Goal: Task Accomplishment & Management: Manage account settings

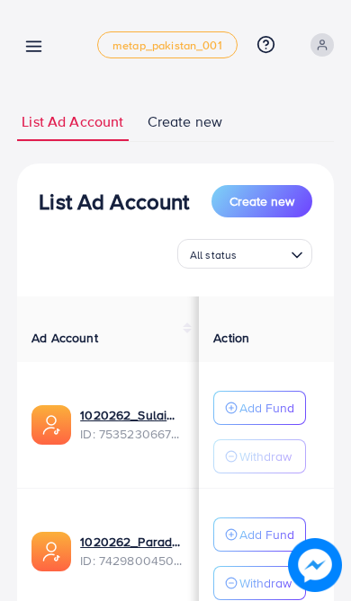
click at [28, 54] on icon at bounding box center [33, 46] width 19 height 19
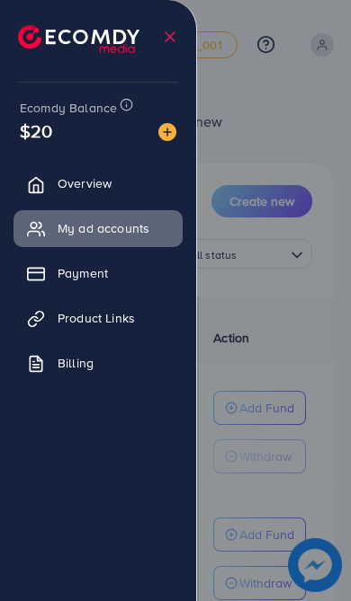
click at [28, 54] on li at bounding box center [86, 36] width 136 height 63
click at [242, 136] on div at bounding box center [175, 361] width 351 height 722
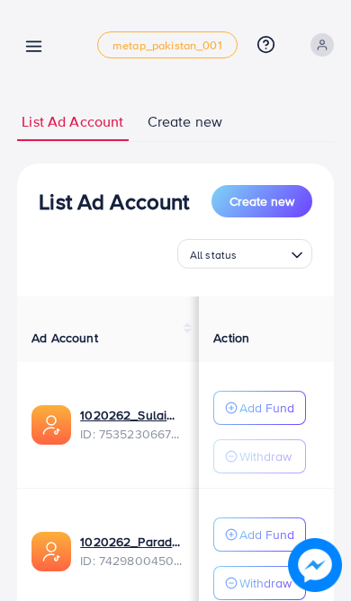
click at [277, 344] on div at bounding box center [175, 361] width 351 height 722
click at [276, 419] on p "Add Fund" at bounding box center [266, 408] width 55 height 22
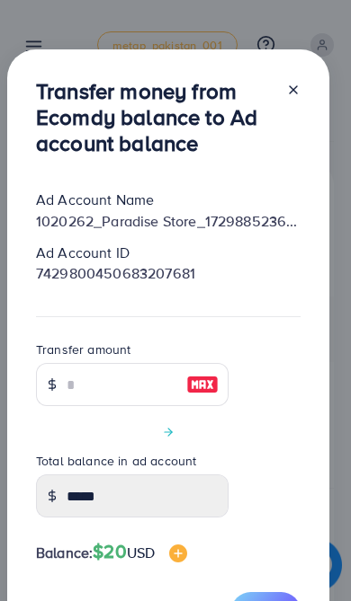
scroll to position [48, 0]
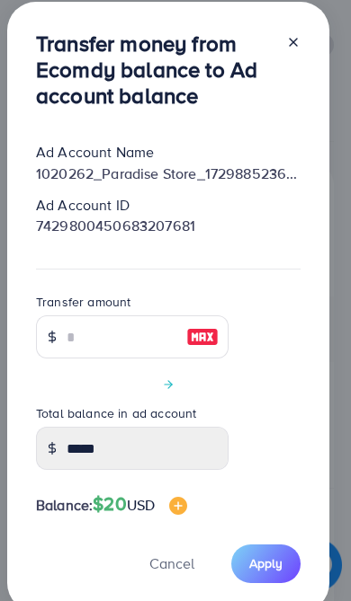
click at [153, 383] on div at bounding box center [168, 383] width 264 height 21
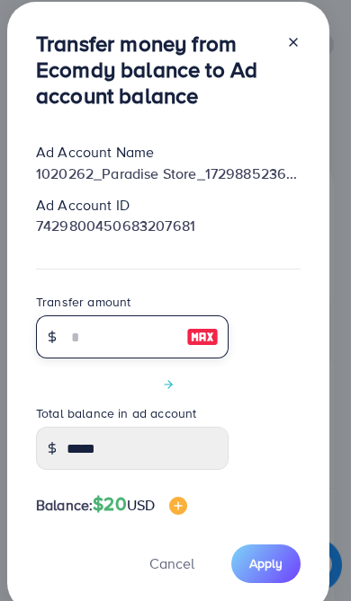
click at [116, 340] on input "number" at bounding box center [122, 336] width 111 height 43
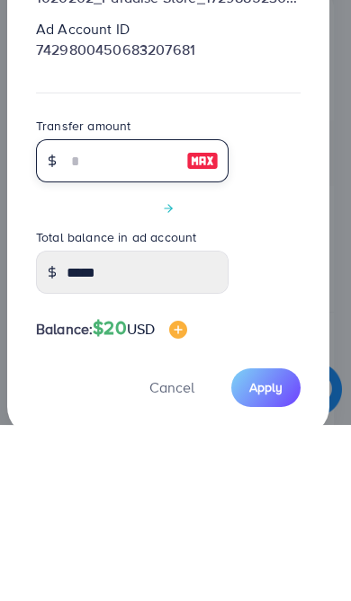
type input "*"
type input "*****"
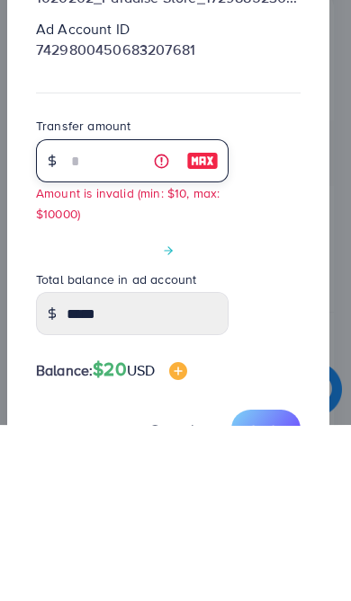
type input "**"
type input "*****"
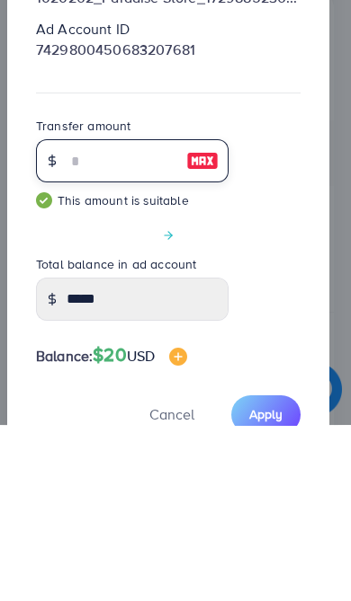
type input "**"
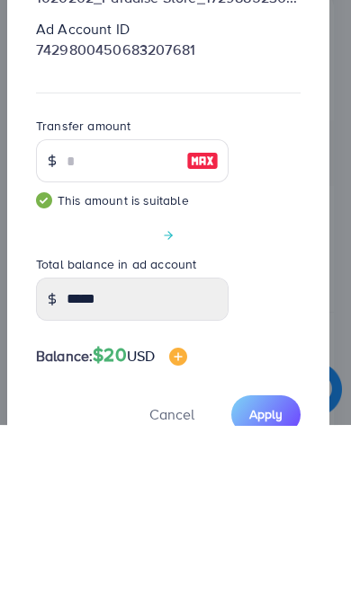
click at [292, 400] on div at bounding box center [168, 410] width 264 height 21
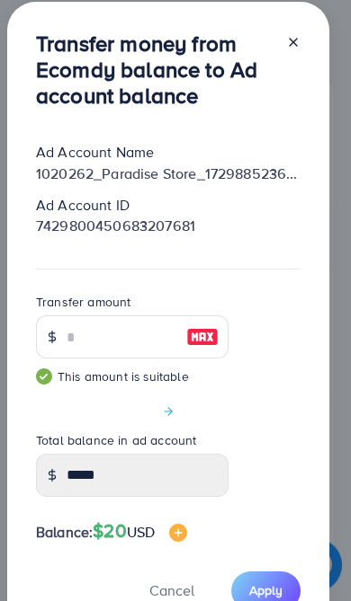
click at [283, 579] on button "Apply" at bounding box center [265, 591] width 69 height 39
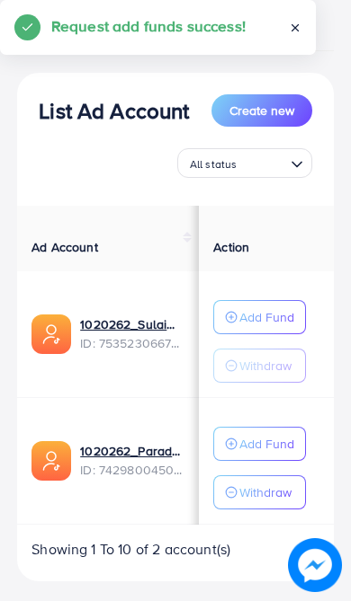
click at [270, 489] on p "Withdraw" at bounding box center [265, 493] width 52 height 22
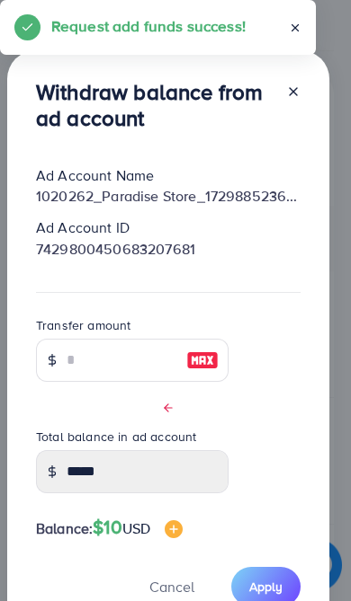
scroll to position [24, 0]
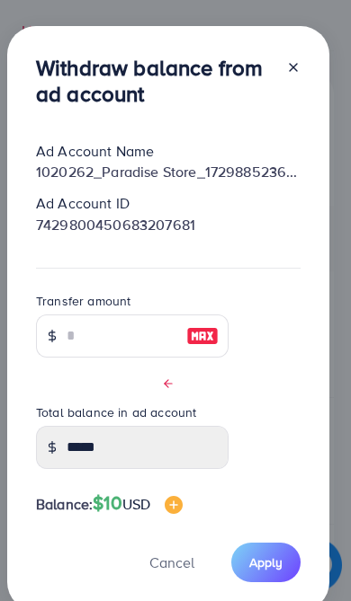
click at [298, 67] on icon at bounding box center [293, 67] width 14 height 14
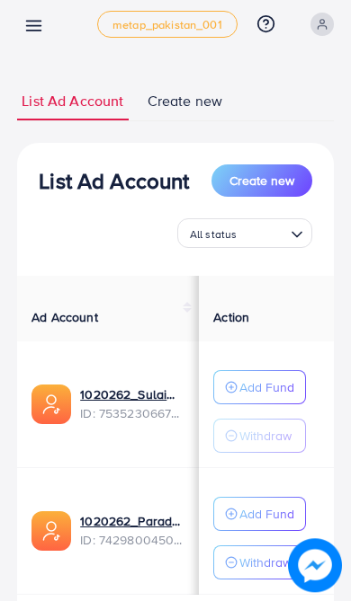
scroll to position [20, 0]
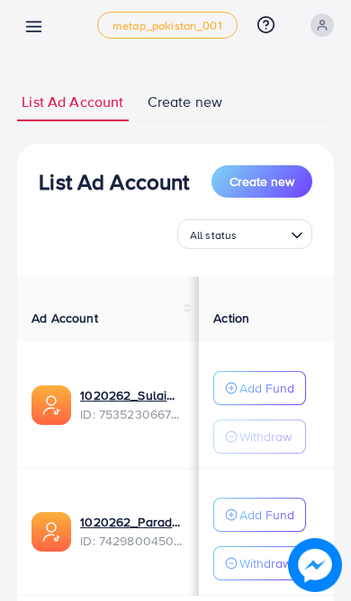
click at [24, 24] on icon at bounding box center [33, 26] width 19 height 19
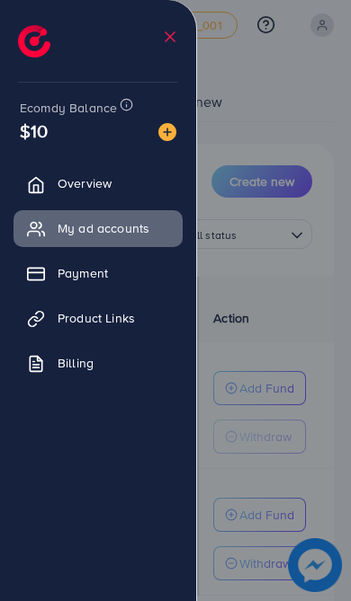
click at [267, 83] on div at bounding box center [175, 361] width 351 height 722
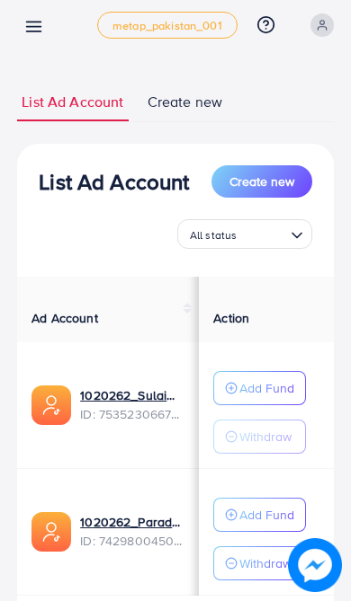
click at [251, 557] on p "Withdraw" at bounding box center [265, 564] width 52 height 22
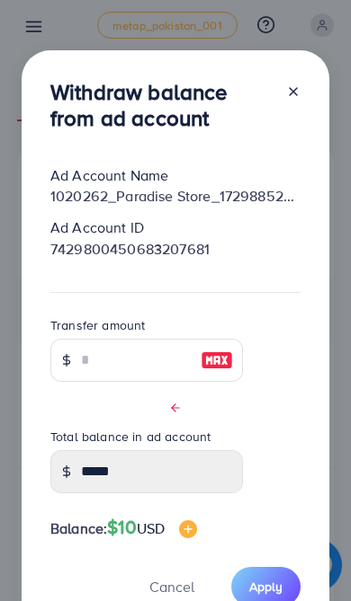
scroll to position [22, 0]
